Goal: Information Seeking & Learning: Check status

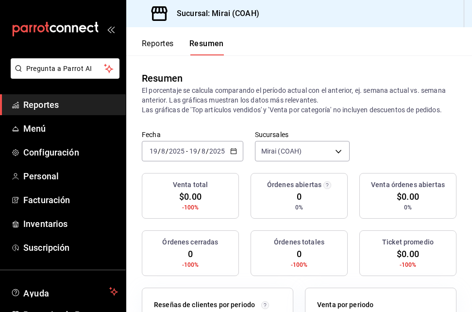
click at [78, 103] on span "Reportes" at bounding box center [70, 104] width 95 height 13
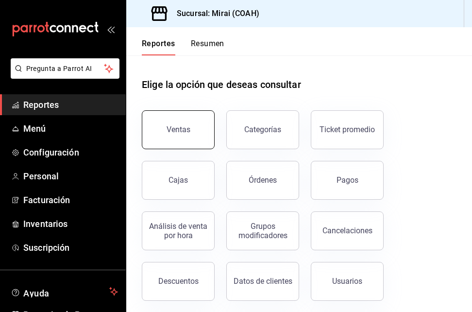
click at [207, 134] on button "Ventas" at bounding box center [178, 129] width 73 height 39
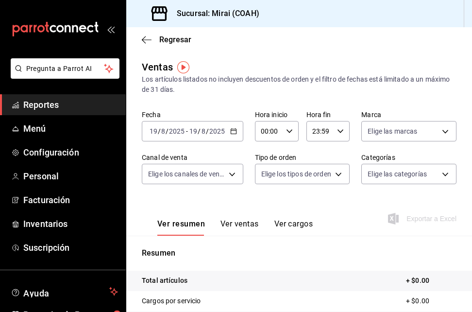
click at [232, 132] on icon "button" at bounding box center [233, 131] width 7 height 7
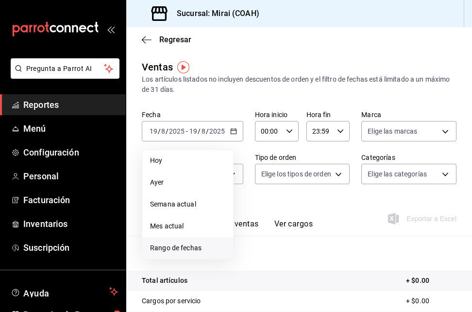
click at [195, 248] on span "Rango de fechas" at bounding box center [187, 248] width 75 height 10
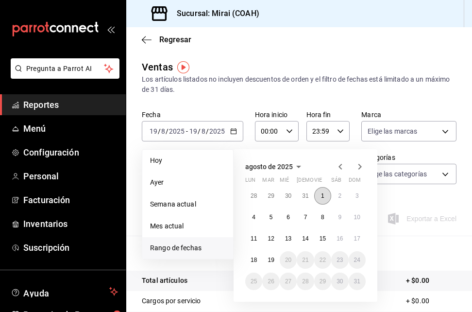
click at [323, 197] on abbr "1" at bounding box center [322, 195] width 3 height 7
click at [276, 255] on button "19" at bounding box center [270, 259] width 17 height 17
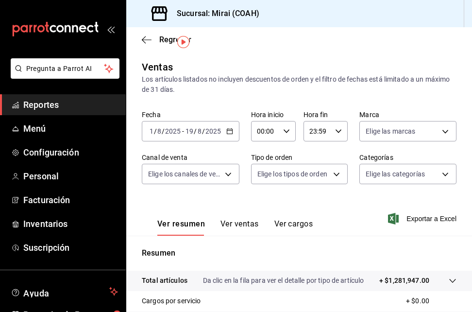
scroll to position [164, 0]
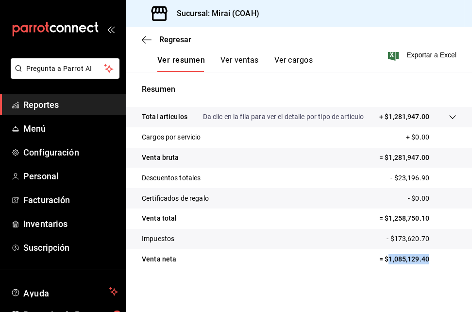
drag, startPoint x: 381, startPoint y: 258, endPoint x: 427, endPoint y: 261, distance: 46.3
click at [427, 261] on p "= $1,085,129.40" at bounding box center [417, 259] width 77 height 10
copy p "1,085,129.40"
